Goal: Browse casually: Explore the website without a specific task or goal

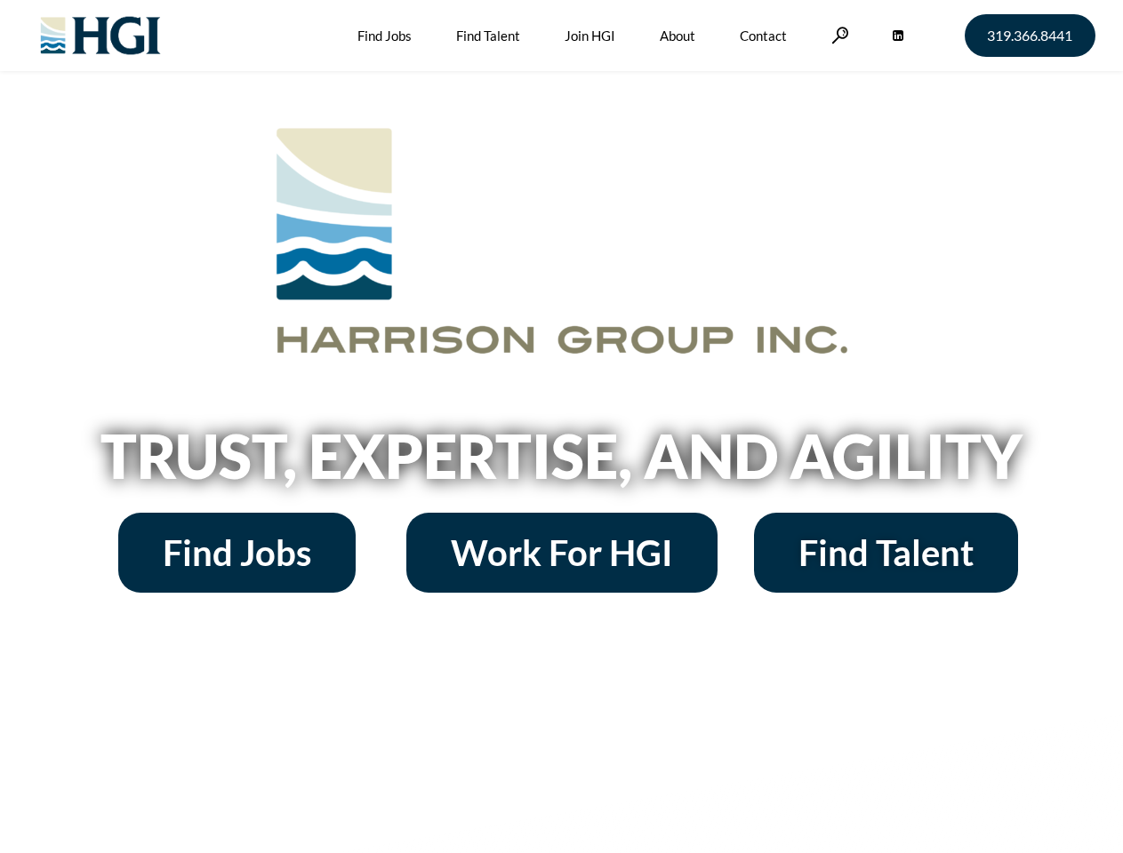
click at [561, 427] on h2 "Trust, Expertise, and Agility" at bounding box center [561, 456] width 1013 height 60
click at [837, 35] on link at bounding box center [840, 35] width 18 height 17
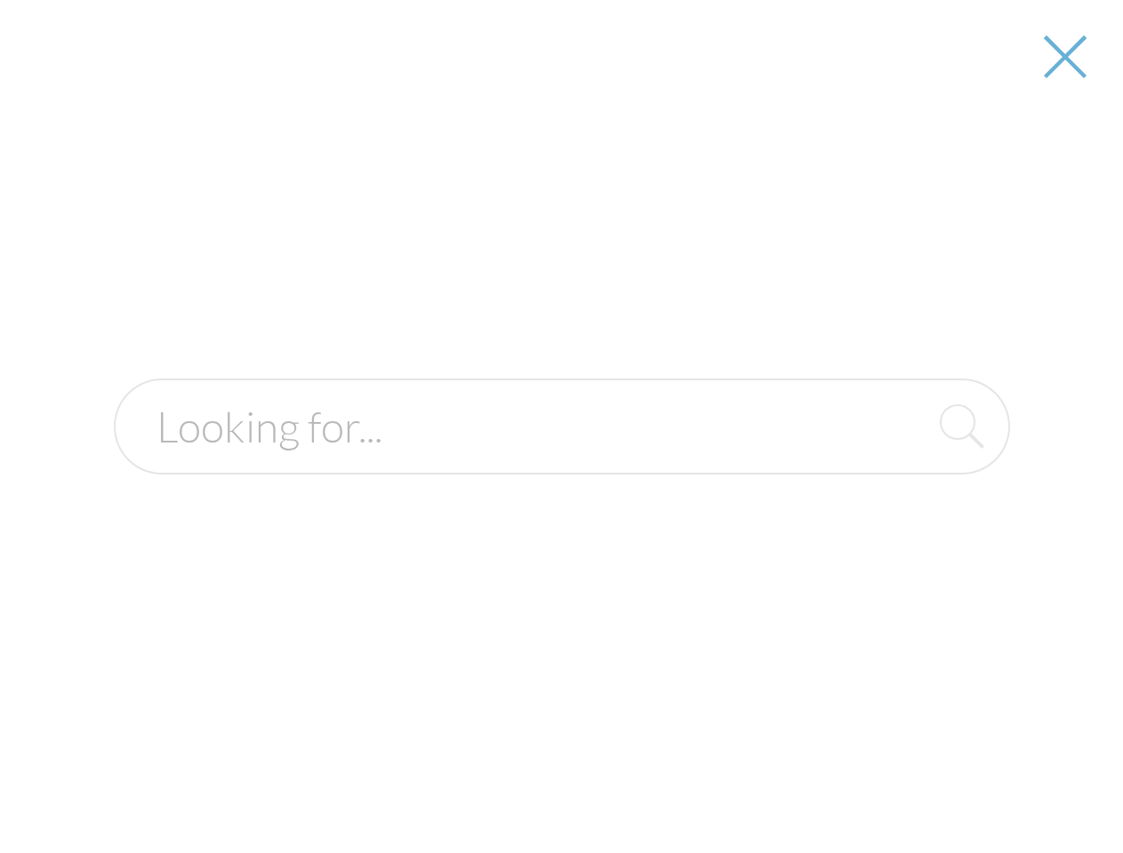
click at [561, 462] on h2 "Trust, Expertise, and Agility" at bounding box center [561, 456] width 1013 height 60
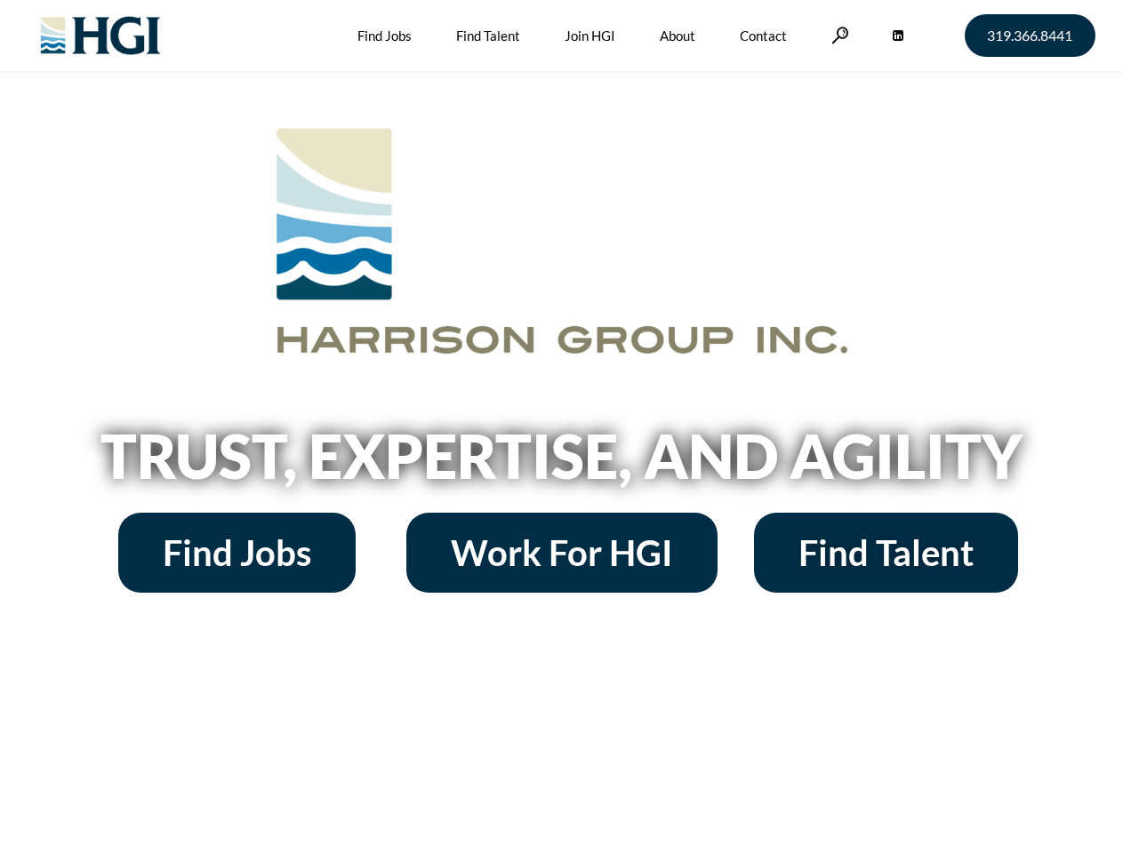
click at [561, 427] on h2 "Trust, Expertise, and Agility" at bounding box center [561, 456] width 1013 height 60
click at [837, 35] on link at bounding box center [840, 35] width 18 height 17
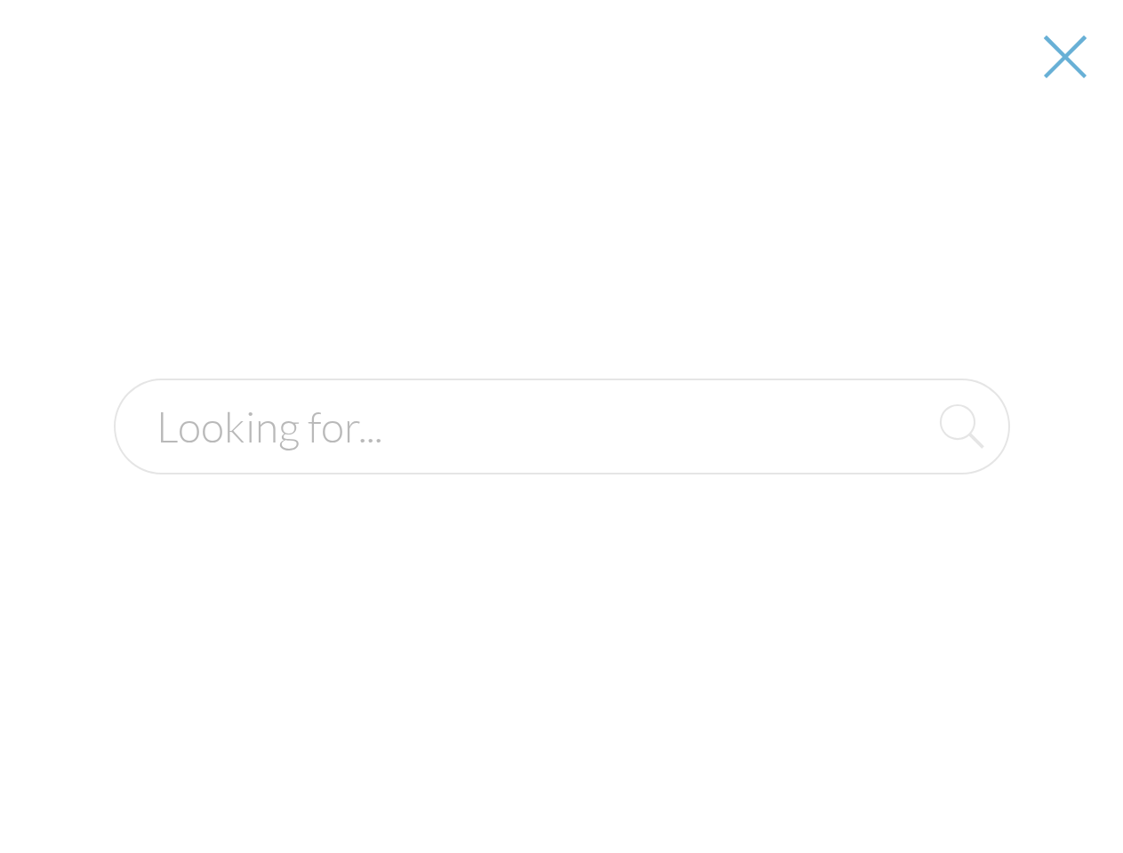
click at [561, 462] on h2 "Trust, Expertise, and Agility" at bounding box center [561, 456] width 1013 height 60
